Goal: Task Accomplishment & Management: Use online tool/utility

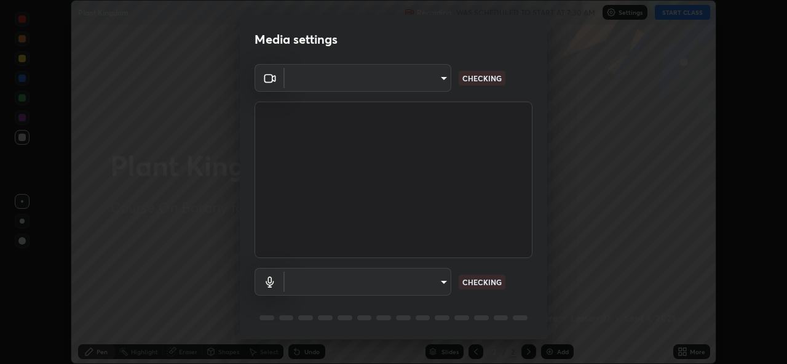
scroll to position [40, 0]
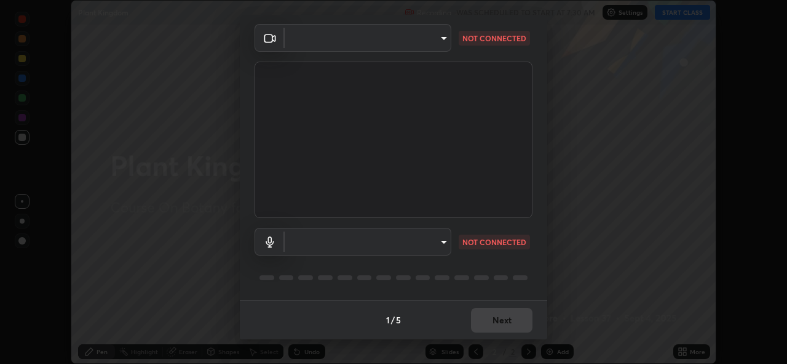
type input "97ceaaebac2d1d4ecb529c1a01e8ac353ba7857374632d61793b1c9812b1f332"
type input "bc36ce93f7dd0fad5a124689c5a6df2a6f37c0736dff020c1e35f919c27bf9e5"
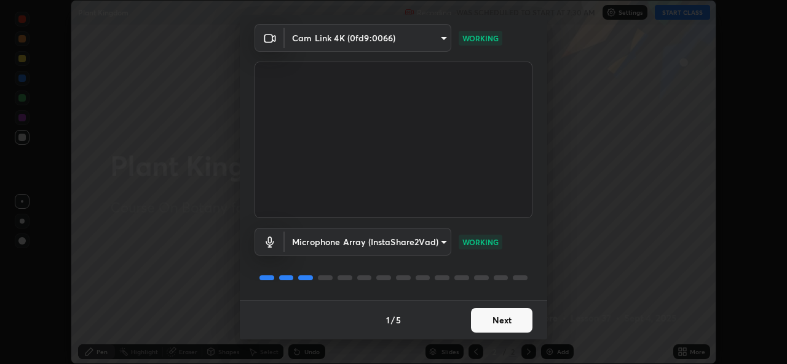
click at [503, 322] on button "Next" at bounding box center [502, 320] width 62 height 25
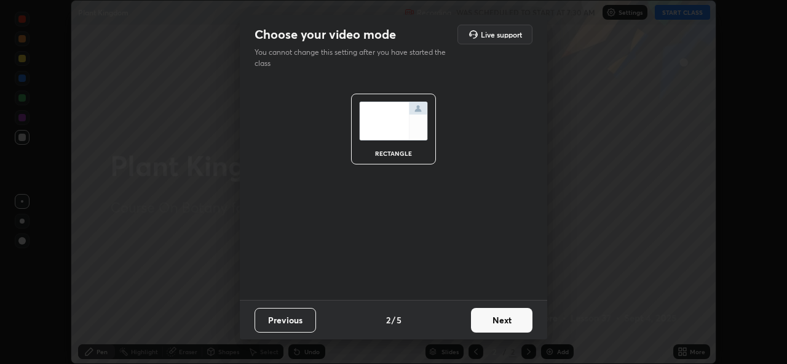
scroll to position [0, 0]
click at [511, 315] on button "Next" at bounding box center [502, 320] width 62 height 25
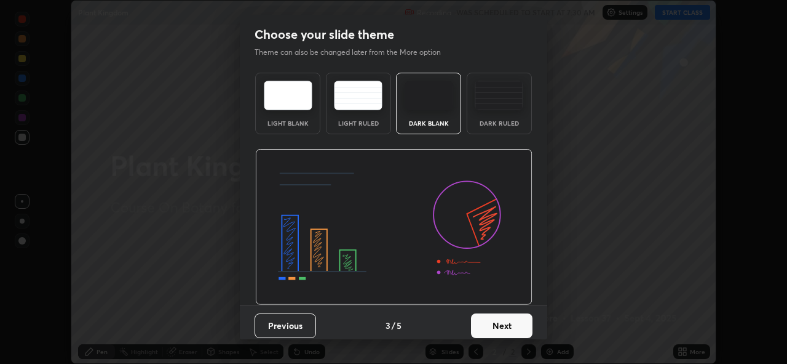
click at [518, 320] on button "Next" at bounding box center [502, 325] width 62 height 25
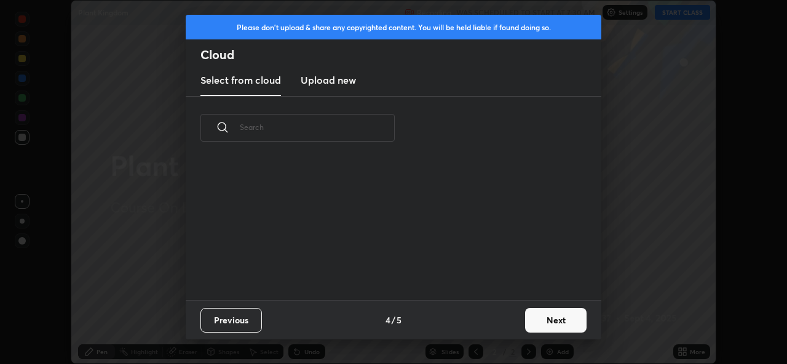
click at [530, 319] on button "Next" at bounding box center [556, 320] width 62 height 25
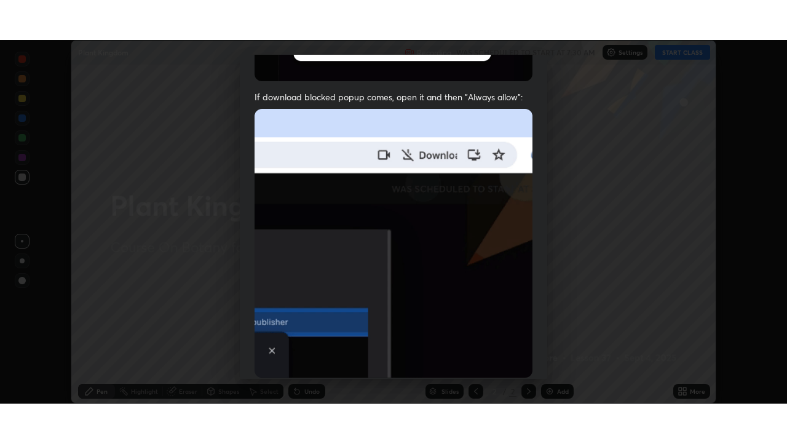
scroll to position [291, 0]
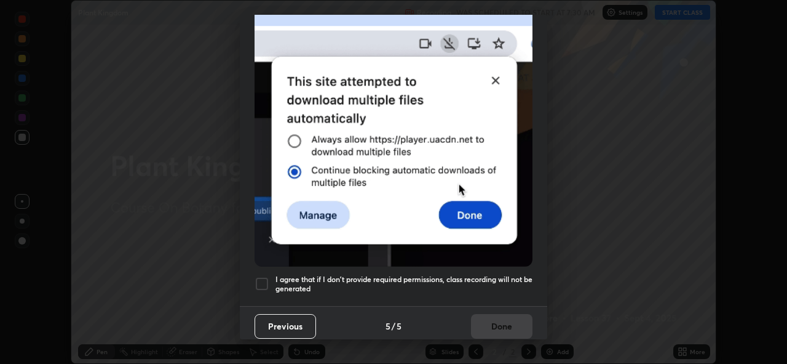
click at [266, 276] on div at bounding box center [262, 283] width 15 height 15
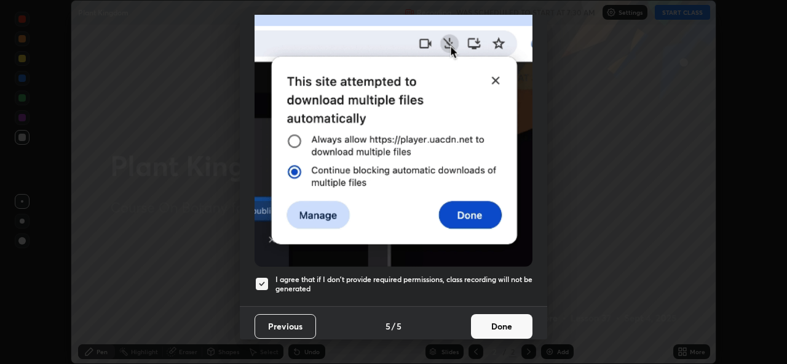
click at [499, 315] on button "Done" at bounding box center [502, 326] width 62 height 25
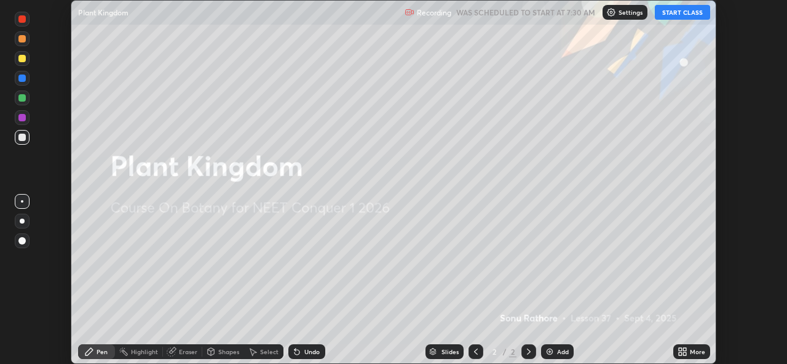
click at [690, 354] on div "More" at bounding box center [697, 351] width 15 height 6
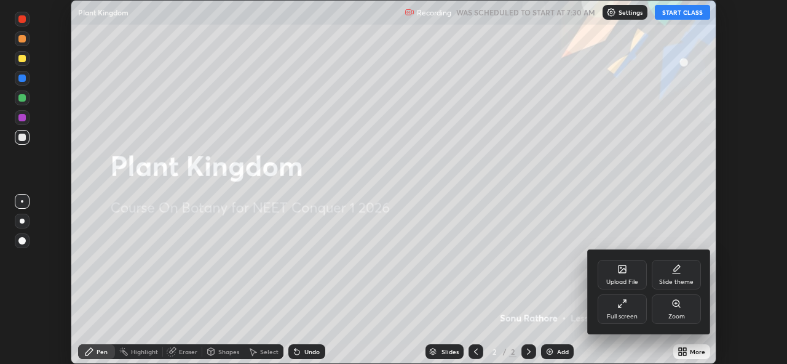
click at [633, 307] on div "Full screen" at bounding box center [622, 309] width 49 height 30
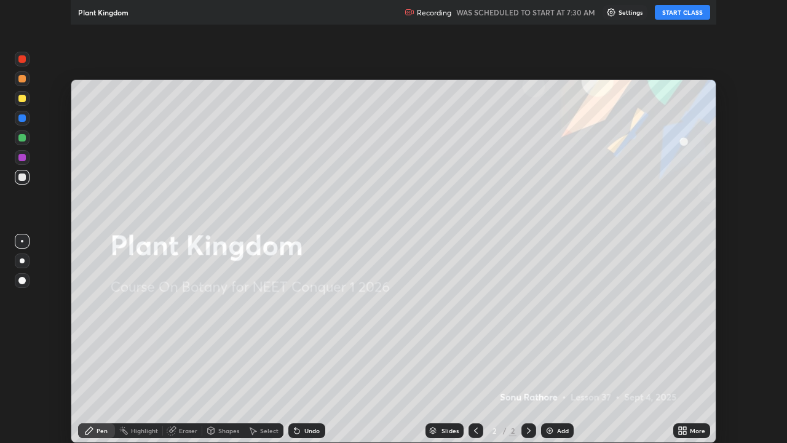
scroll to position [443, 787]
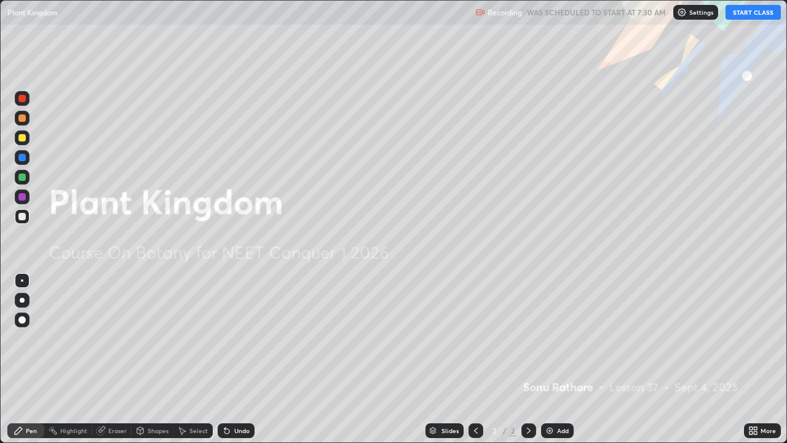
click at [762, 13] on button "START CLASS" at bounding box center [753, 12] width 55 height 15
click at [558, 363] on div "Add" at bounding box center [557, 430] width 33 height 15
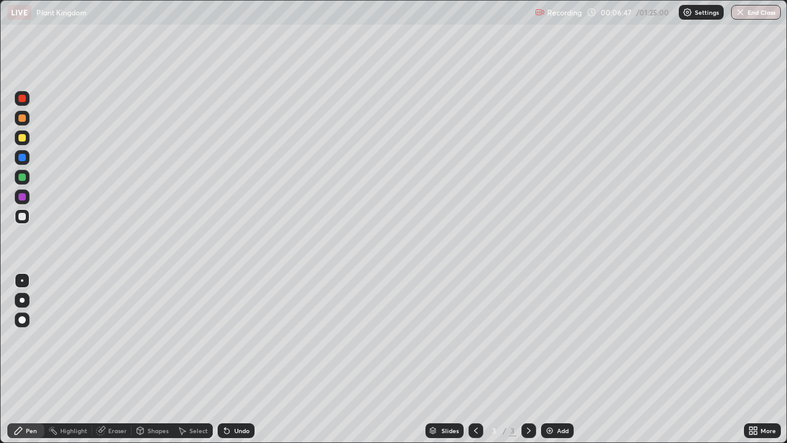
click at [22, 140] on div at bounding box center [21, 137] width 7 height 7
click at [23, 218] on div at bounding box center [21, 216] width 7 height 7
click at [22, 215] on div at bounding box center [21, 216] width 7 height 7
click at [16, 216] on div at bounding box center [22, 216] width 15 height 15
click at [557, 363] on div "Add" at bounding box center [563, 431] width 12 height 6
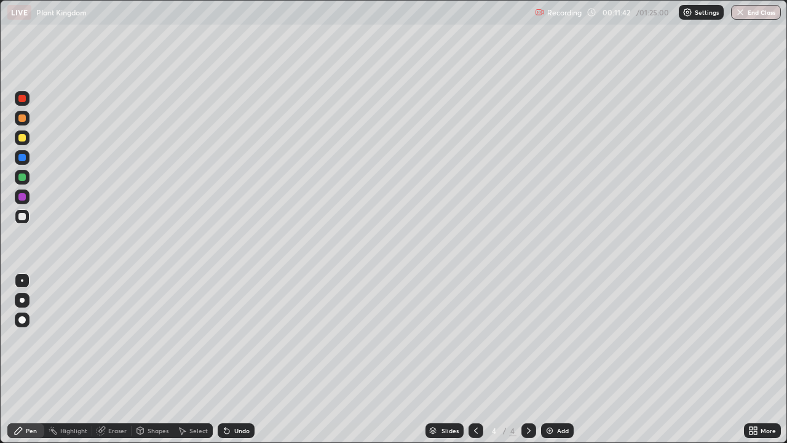
click at [25, 140] on div at bounding box center [21, 137] width 7 height 7
click at [25, 215] on div at bounding box center [21, 216] width 7 height 7
click at [106, 363] on div "Eraser" at bounding box center [111, 430] width 39 height 15
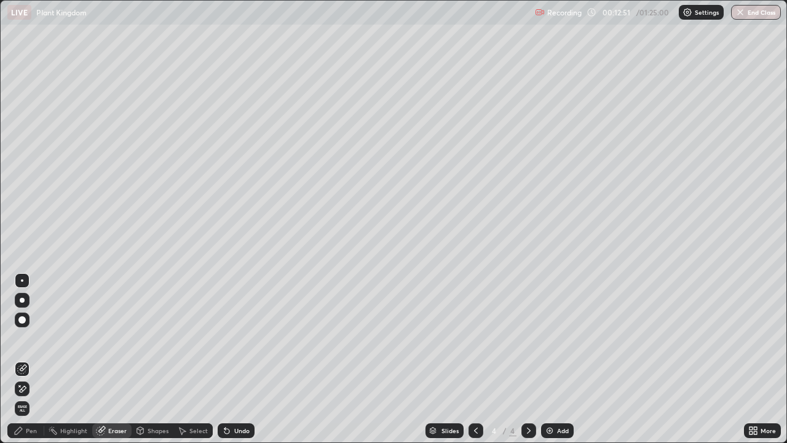
click at [31, 363] on div "Pen" at bounding box center [31, 431] width 11 height 6
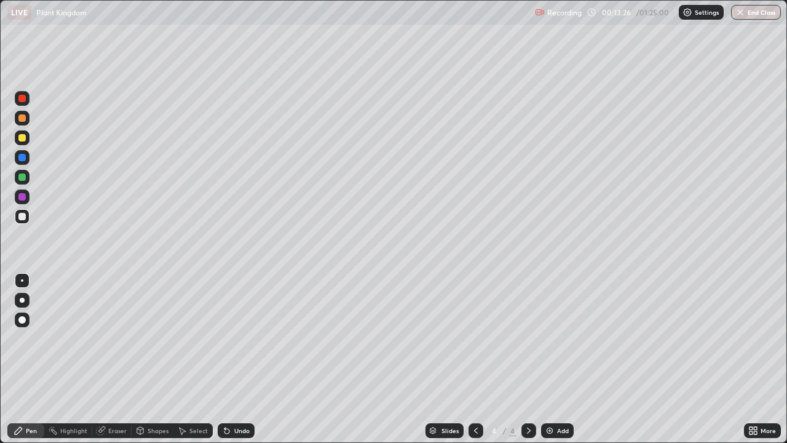
click at [116, 363] on div "Eraser" at bounding box center [117, 431] width 18 height 6
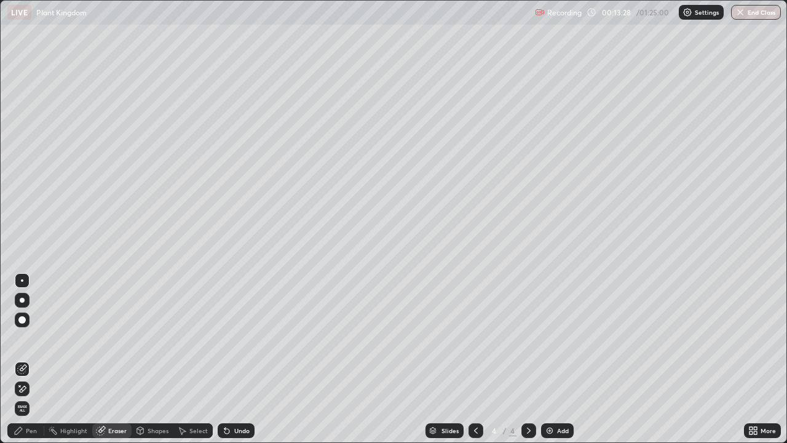
click at [32, 363] on div "Pen" at bounding box center [31, 431] width 11 height 6
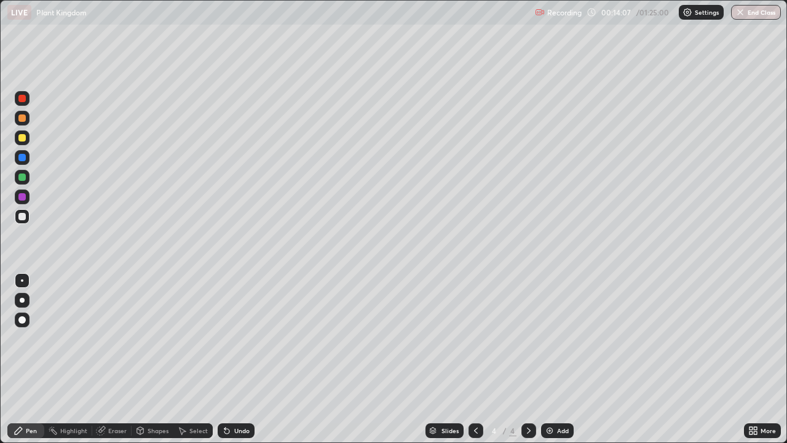
click at [475, 363] on icon at bounding box center [476, 431] width 10 height 10
click at [532, 363] on icon at bounding box center [529, 431] width 10 height 10
click at [474, 363] on icon at bounding box center [476, 431] width 10 height 10
click at [528, 363] on icon at bounding box center [529, 431] width 10 height 10
click at [474, 363] on icon at bounding box center [476, 431] width 10 height 10
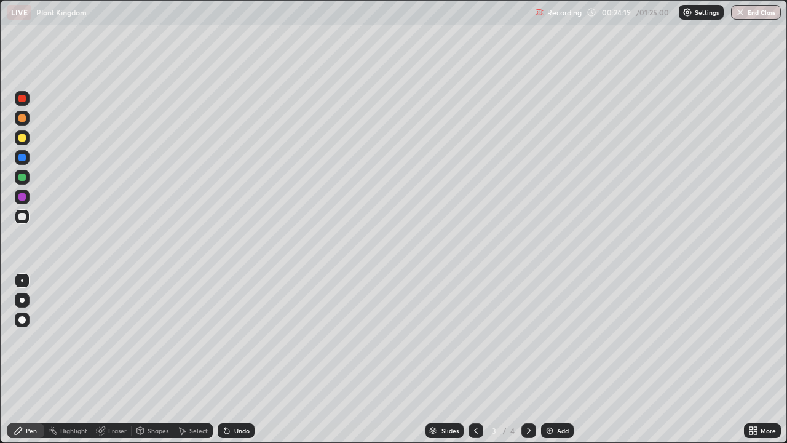
click at [525, 363] on icon at bounding box center [529, 431] width 10 height 10
click at [645, 363] on div "Slides 4 / 4 Add" at bounding box center [500, 430] width 490 height 25
click at [562, 363] on div "Add" at bounding box center [563, 431] width 12 height 6
click at [23, 219] on div at bounding box center [21, 216] width 7 height 7
click at [23, 141] on div at bounding box center [21, 137] width 7 height 7
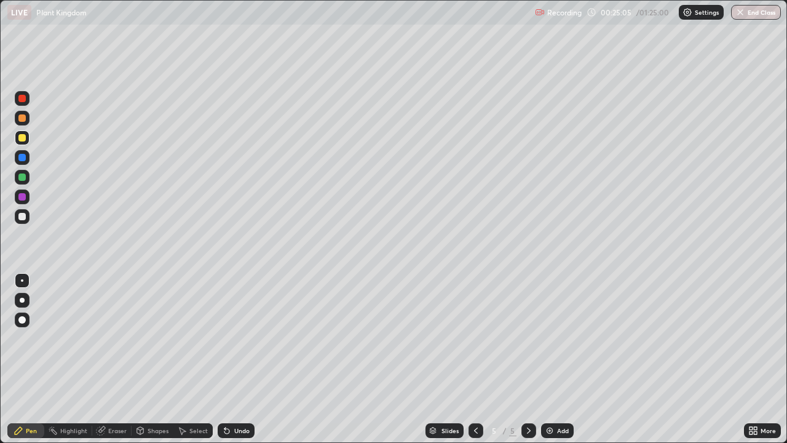
click at [21, 217] on div at bounding box center [21, 216] width 7 height 7
click at [22, 138] on div at bounding box center [21, 137] width 7 height 7
click at [23, 218] on div at bounding box center [21, 216] width 7 height 7
click at [22, 218] on div at bounding box center [21, 216] width 7 height 7
click at [597, 363] on div "Slides 5 / 5 Add" at bounding box center [500, 430] width 490 height 25
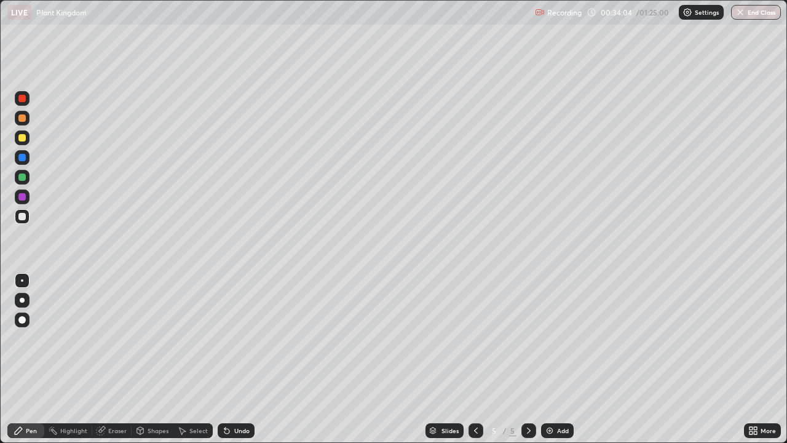
click at [555, 363] on div "Add" at bounding box center [557, 430] width 33 height 15
click at [23, 138] on div at bounding box center [21, 137] width 7 height 7
click at [20, 217] on div at bounding box center [21, 216] width 7 height 7
click at [114, 363] on div "Eraser" at bounding box center [117, 431] width 18 height 6
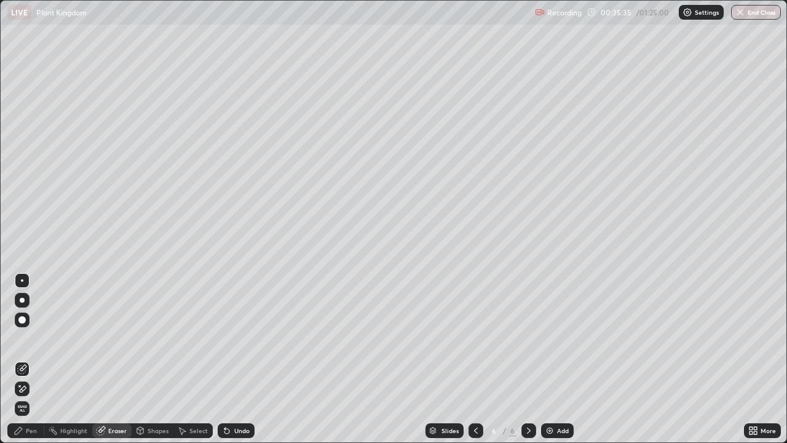
click at [37, 363] on div "Pen" at bounding box center [25, 430] width 37 height 15
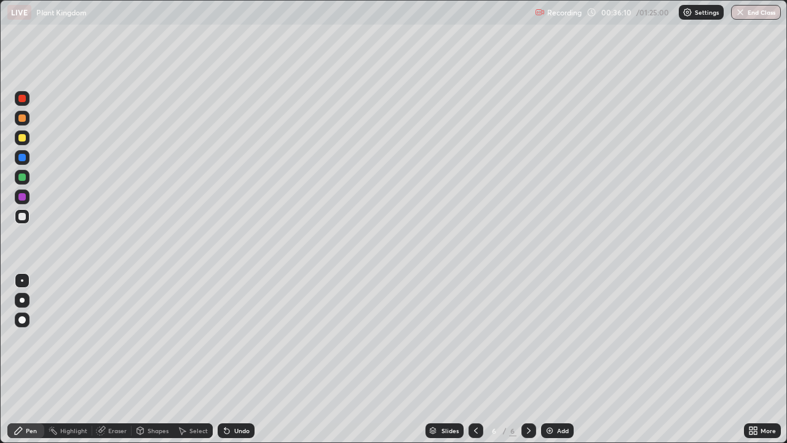
click at [552, 363] on div "Add" at bounding box center [557, 430] width 33 height 15
click at [23, 120] on div at bounding box center [21, 117] width 7 height 7
click at [22, 214] on div at bounding box center [21, 216] width 7 height 7
click at [23, 119] on div at bounding box center [21, 117] width 7 height 7
click at [19, 213] on div at bounding box center [21, 216] width 7 height 7
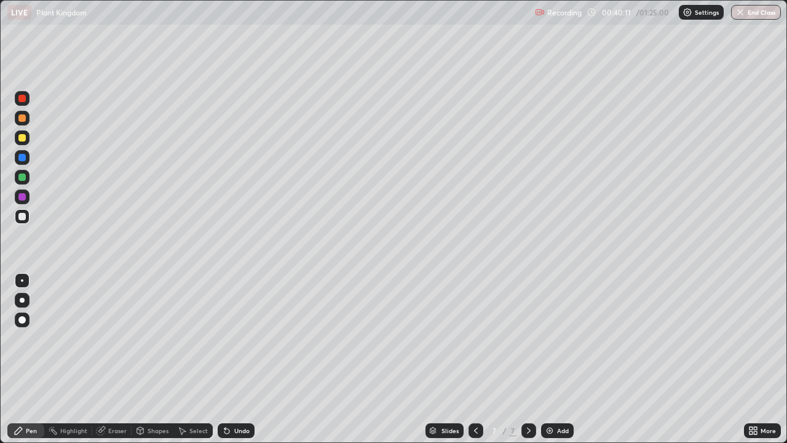
click at [21, 176] on div at bounding box center [21, 176] width 7 height 7
click at [676, 363] on div "Slides 7 / 7 Add" at bounding box center [500, 430] width 490 height 25
click at [24, 137] on div at bounding box center [21, 137] width 7 height 7
click at [25, 119] on div at bounding box center [21, 117] width 7 height 7
click at [474, 363] on icon at bounding box center [476, 431] width 10 height 10
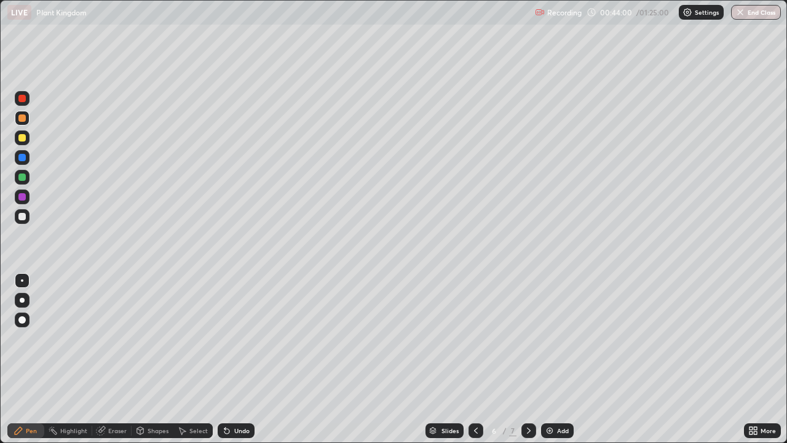
click at [25, 176] on div at bounding box center [21, 176] width 7 height 7
click at [21, 118] on div at bounding box center [21, 117] width 7 height 7
click at [22, 212] on div at bounding box center [22, 216] width 15 height 15
click at [20, 219] on div at bounding box center [21, 216] width 7 height 7
click at [21, 138] on div at bounding box center [21, 137] width 7 height 7
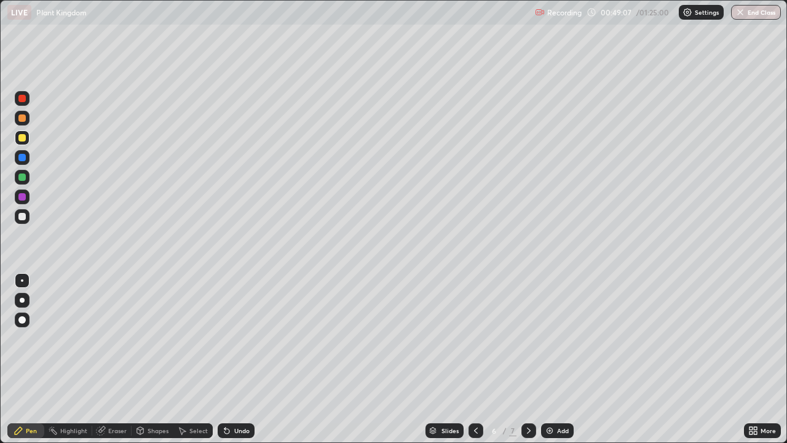
click at [528, 363] on icon at bounding box center [529, 431] width 10 height 10
click at [475, 363] on icon at bounding box center [476, 431] width 10 height 10
click at [527, 363] on icon at bounding box center [529, 431] width 10 height 10
click at [551, 363] on img at bounding box center [550, 431] width 10 height 10
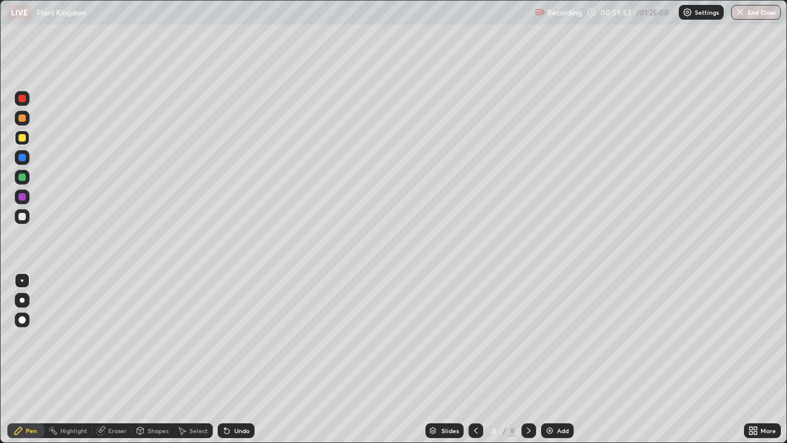
click at [476, 363] on icon at bounding box center [476, 431] width 10 height 10
click at [475, 363] on icon at bounding box center [476, 431] width 10 height 10
click at [474, 363] on icon at bounding box center [476, 431] width 10 height 10
click at [475, 363] on icon at bounding box center [476, 431] width 10 height 10
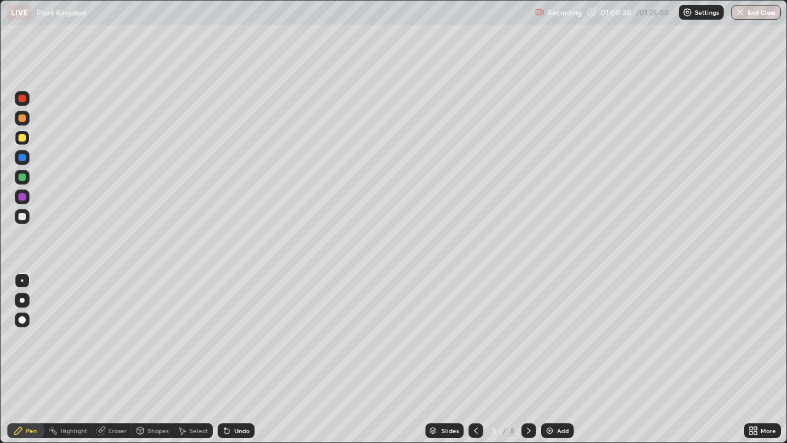
click at [528, 363] on icon at bounding box center [529, 431] width 10 height 10
click at [528, 363] on icon at bounding box center [529, 431] width 4 height 6
click at [527, 363] on icon at bounding box center [529, 431] width 10 height 10
click at [528, 363] on icon at bounding box center [529, 431] width 4 height 6
click at [752, 10] on button "End Class" at bounding box center [757, 12] width 50 height 15
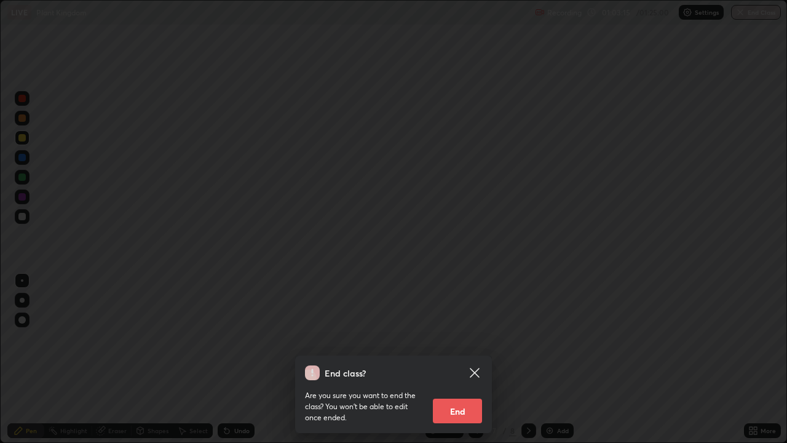
click at [461, 363] on button "End" at bounding box center [457, 411] width 49 height 25
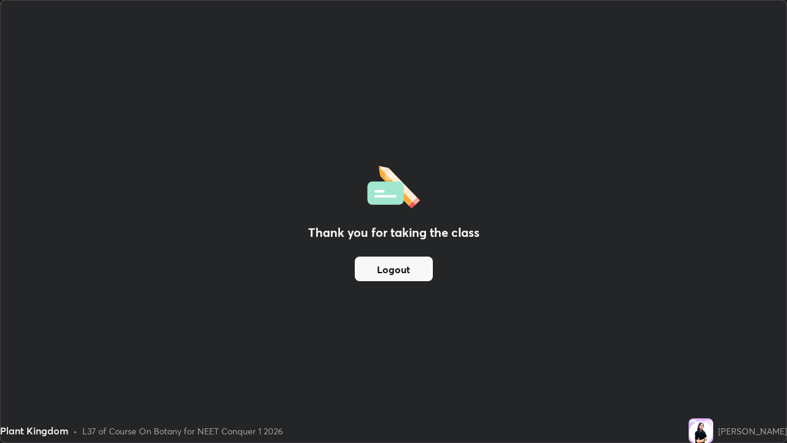
click at [372, 273] on button "Logout" at bounding box center [394, 269] width 78 height 25
